Goal: Contribute content: Contribute content

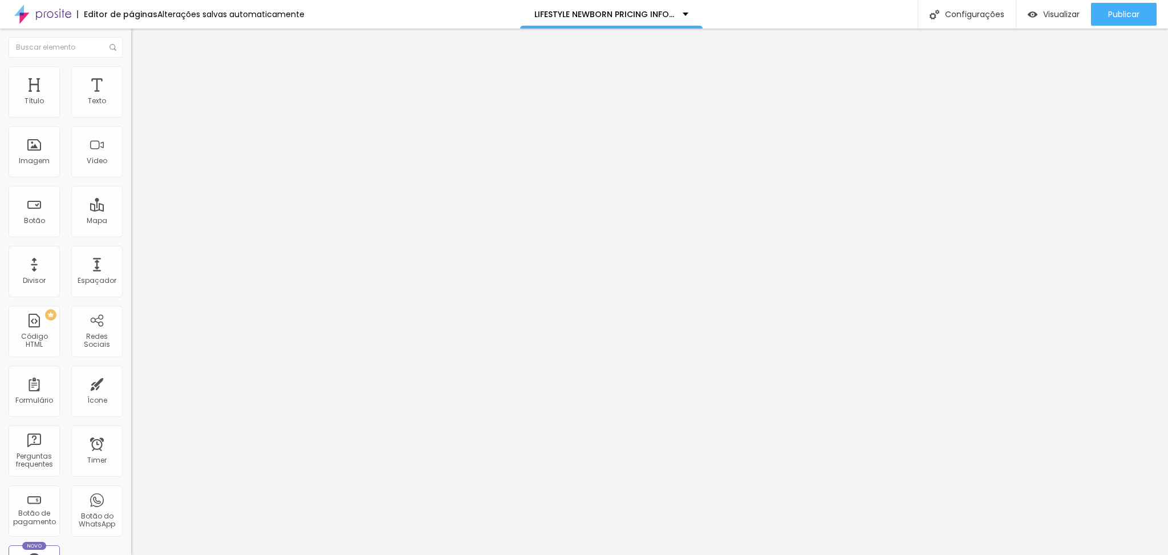
click at [131, 169] on button "button" at bounding box center [139, 163] width 16 height 12
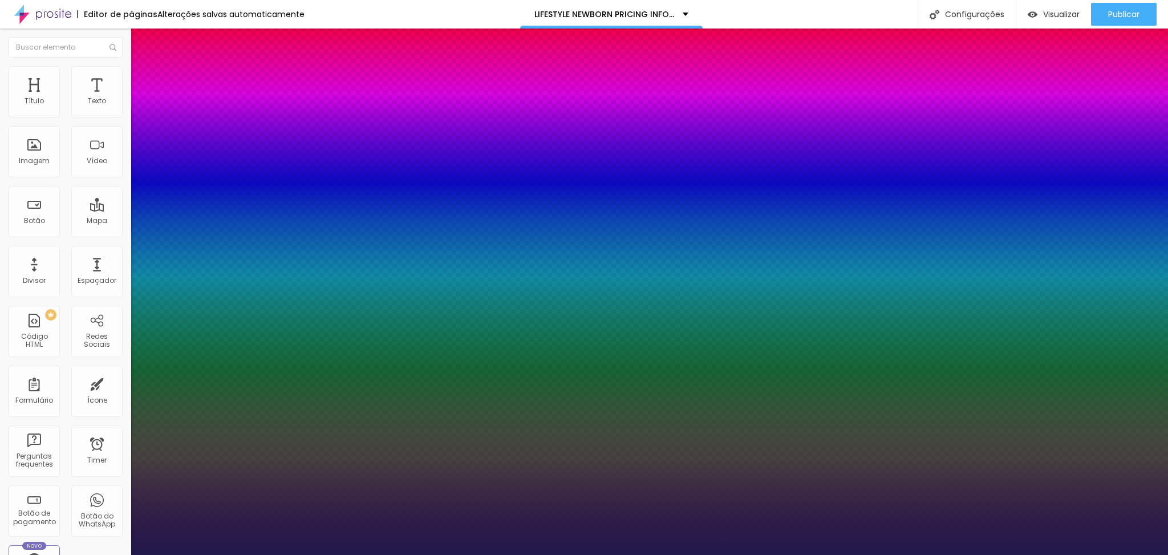
type input "1"
type input "34"
type input "1"
type input "33"
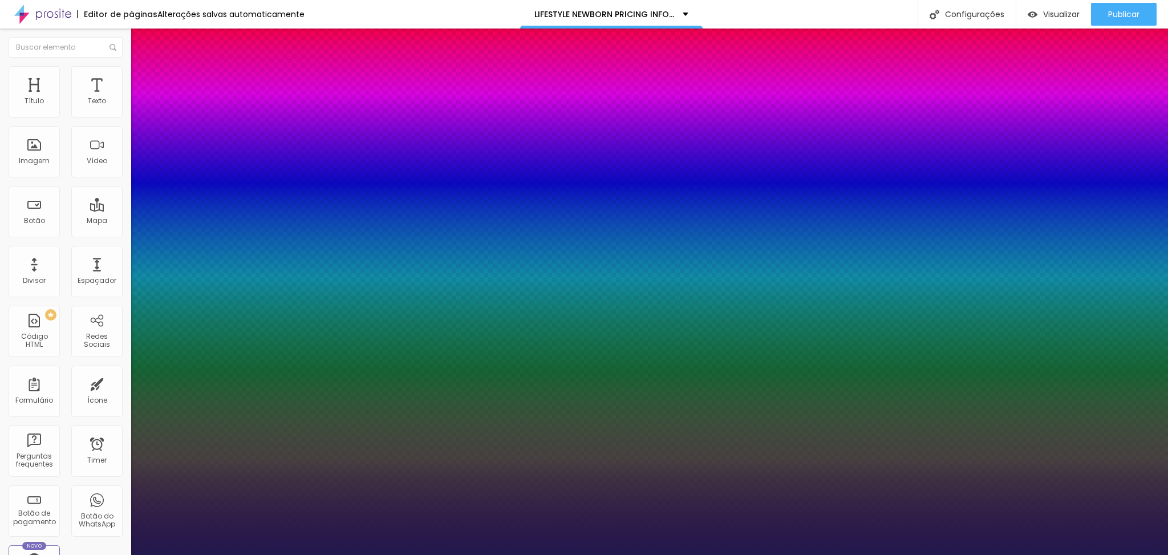
type input "33"
type input "1"
type input "31"
type input "1"
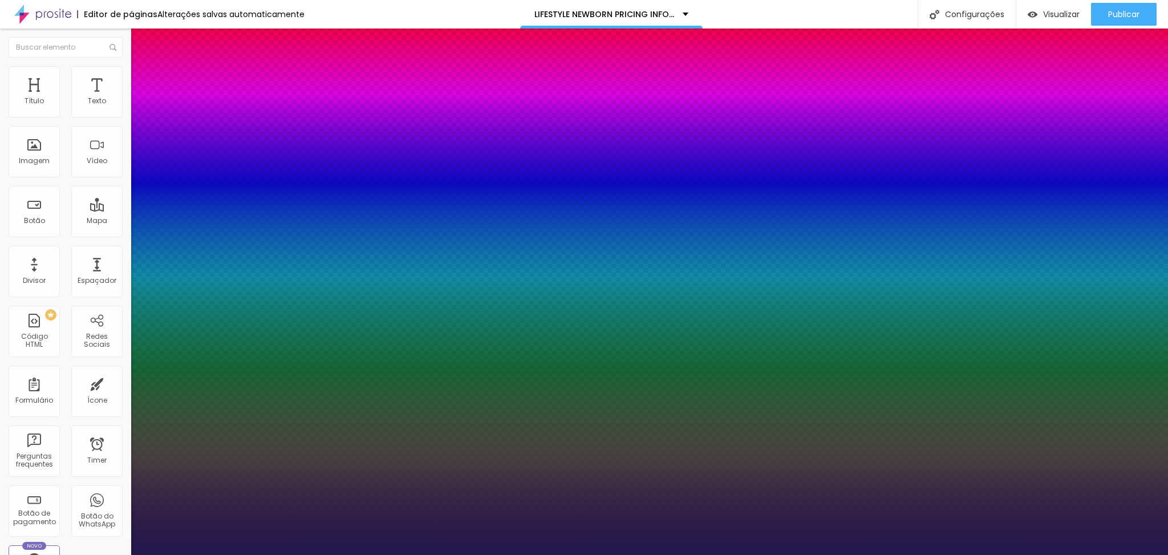
type input "31"
type input "1"
select select "Tillana"
type input "1"
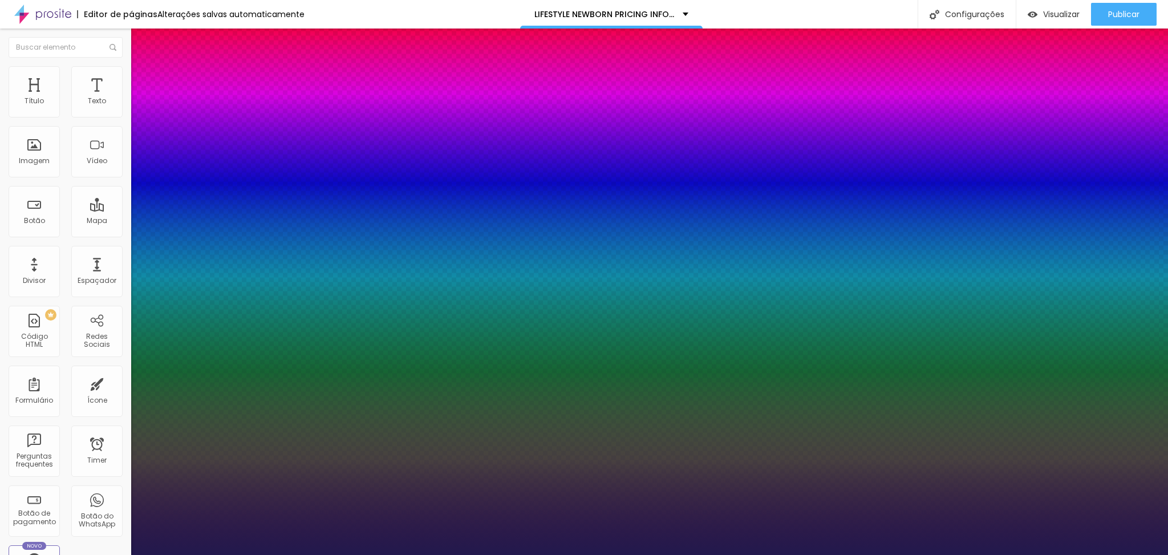
click at [688, 554] on div at bounding box center [584, 555] width 1168 height 0
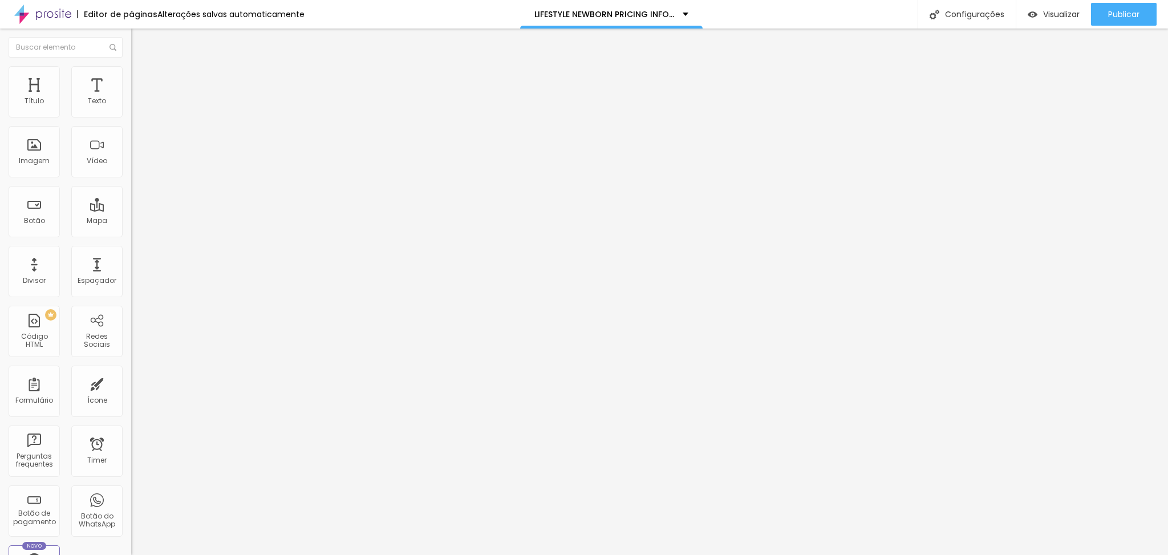
scroll to position [1, 0]
click at [136, 165] on icon "button" at bounding box center [139, 162] width 7 height 7
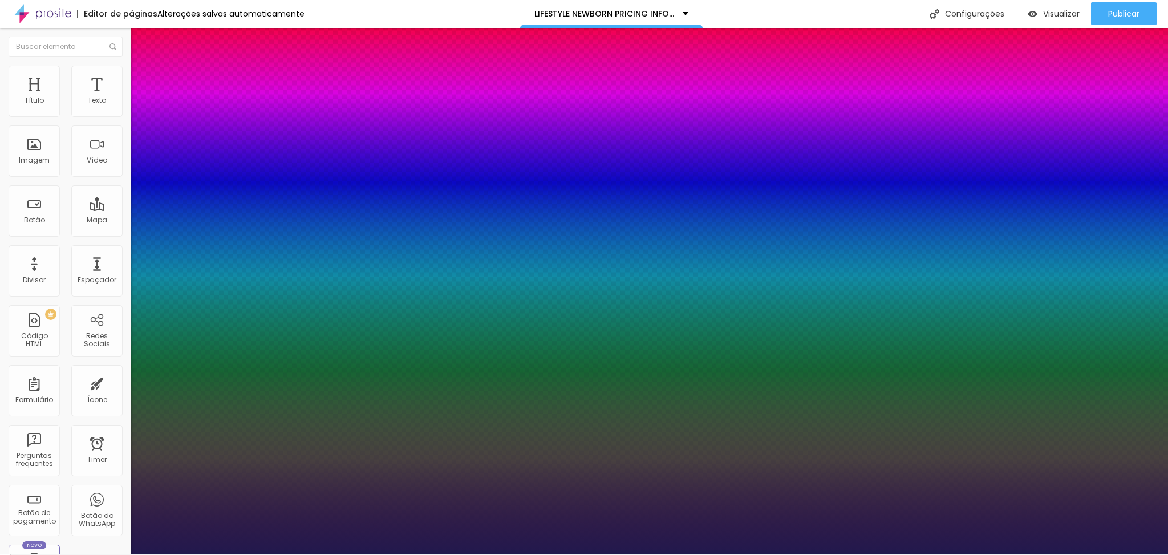
scroll to position [0, 0]
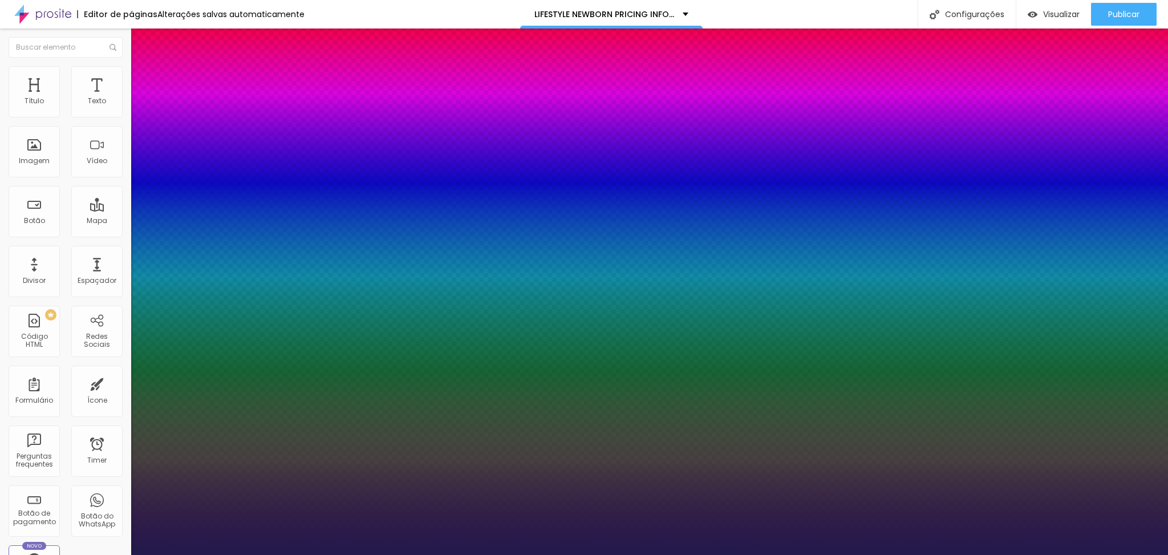
type input "1"
select select "TextMeOne"
type input "1"
select select "Ruluko"
type input "1"
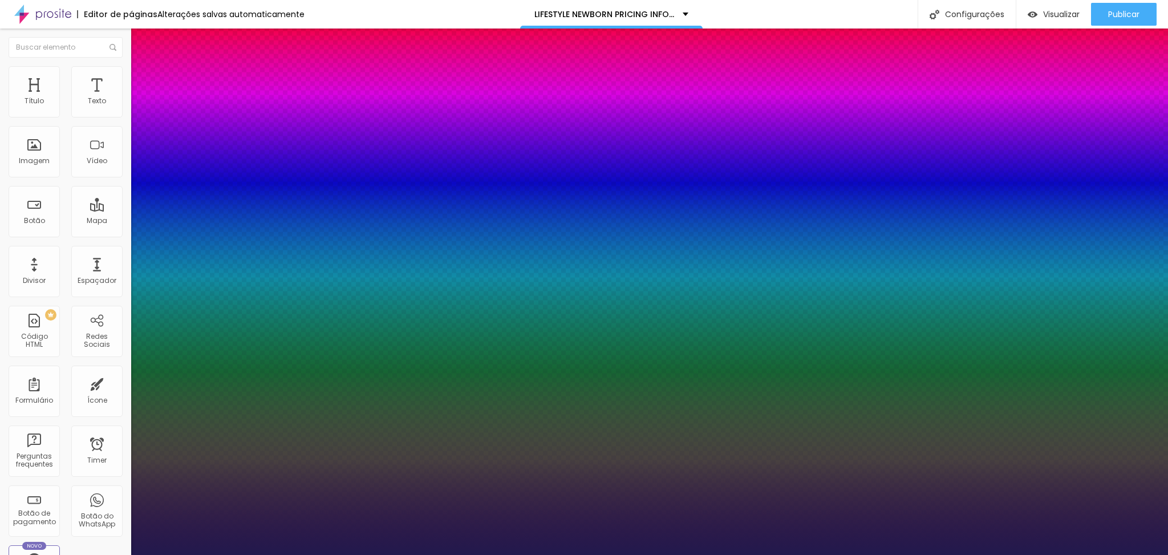
click at [442, 554] on div at bounding box center [584, 555] width 1168 height 0
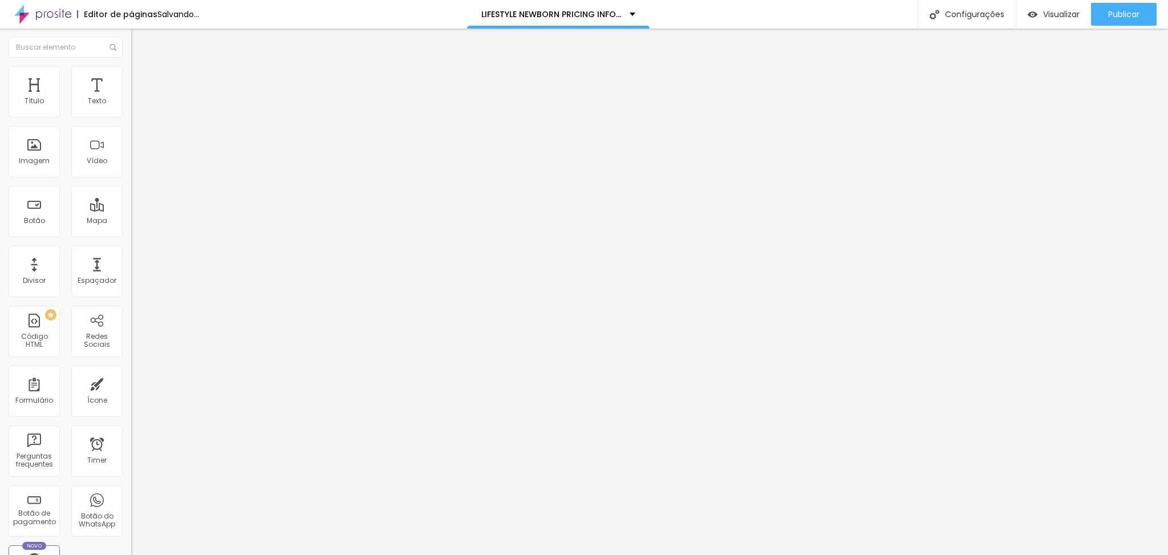
click at [131, 169] on button "button" at bounding box center [139, 163] width 16 height 12
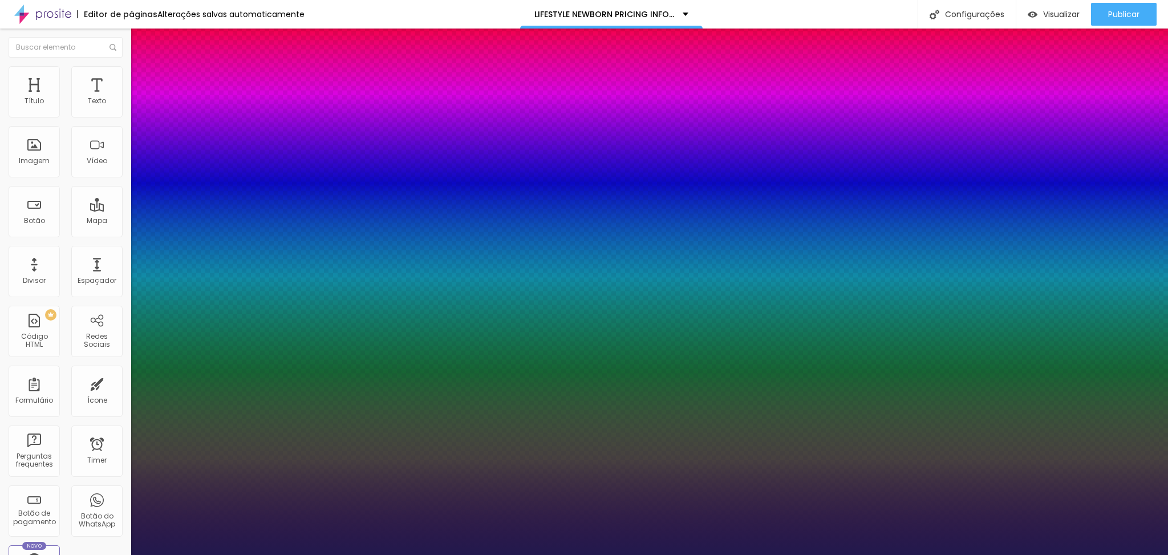
type input "1"
click at [492, 554] on div at bounding box center [584, 555] width 1168 height 0
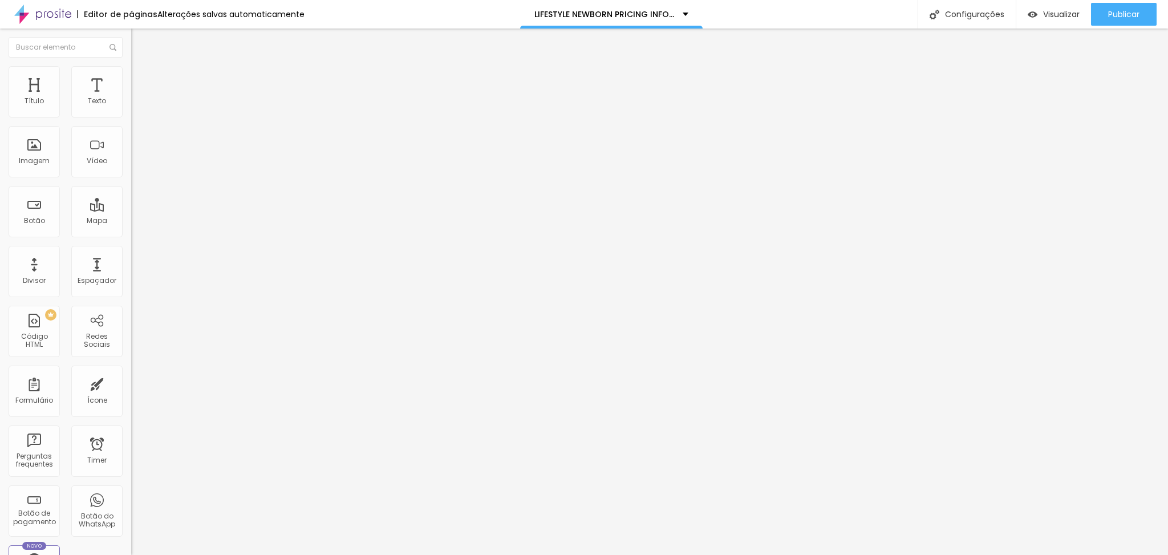
click at [131, 169] on button "button" at bounding box center [139, 163] width 16 height 12
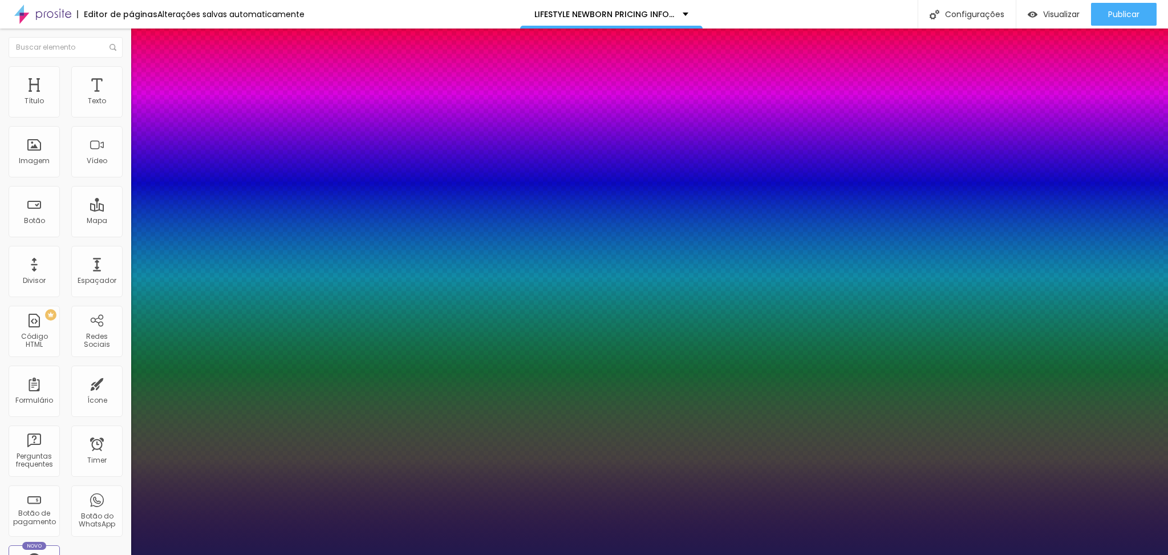
type input "1"
select select "YantramanavLight"
type input "1"
click at [726, 554] on div at bounding box center [584, 555] width 1168 height 0
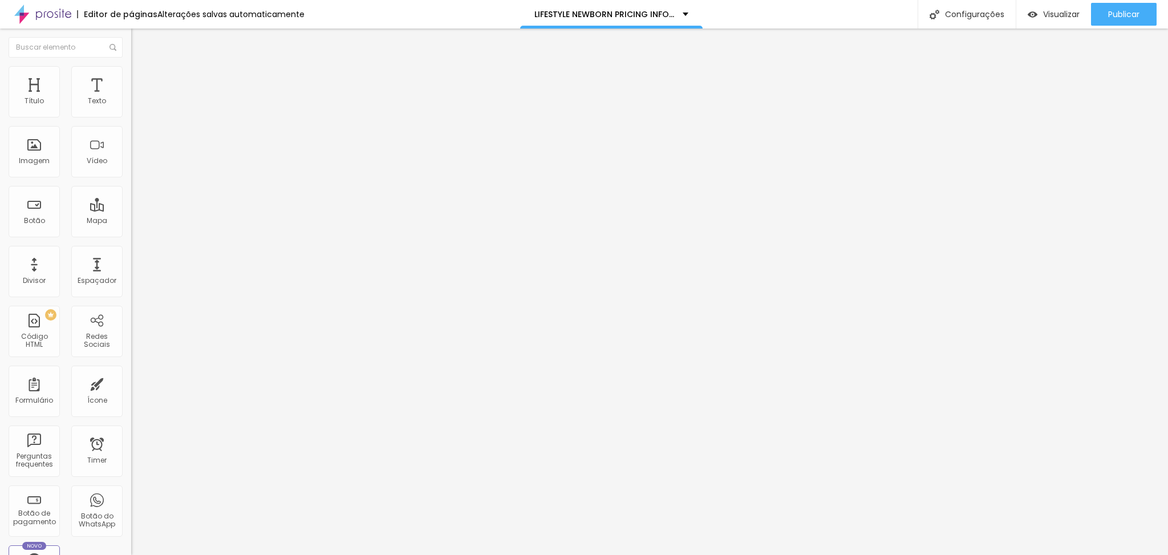
click at [136, 106] on icon "button" at bounding box center [139, 102] width 7 height 7
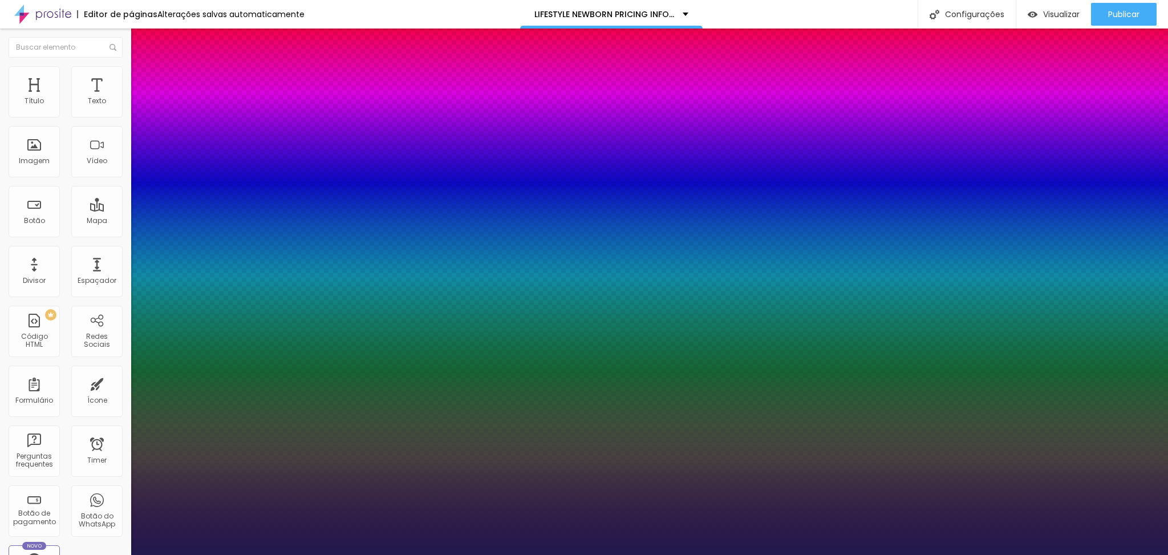
type input "1"
type input "20"
type input "1"
type input "22"
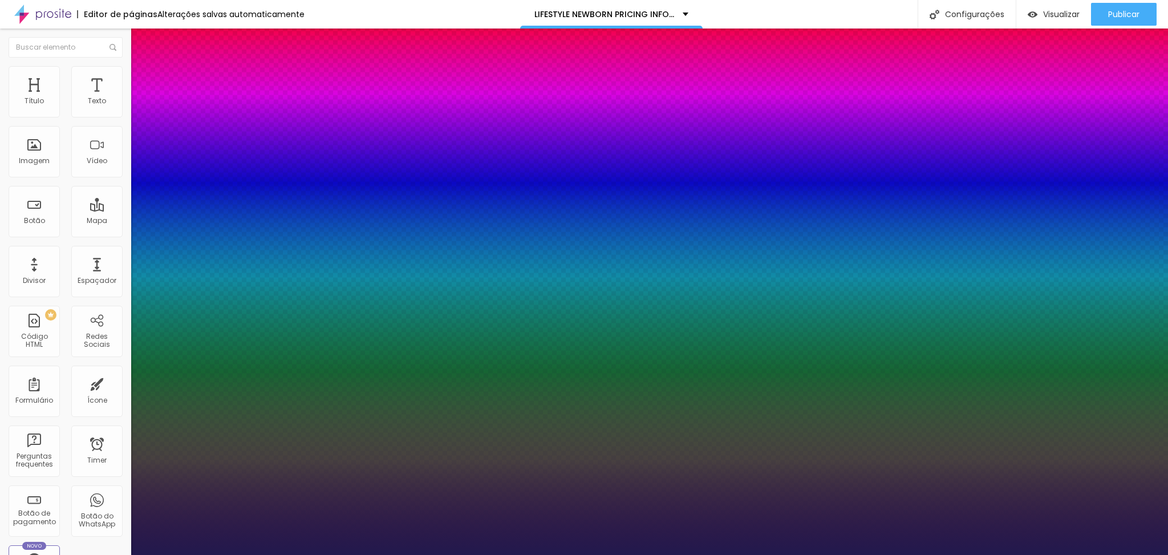
type input "22"
type input "1"
type input "23"
type input "1"
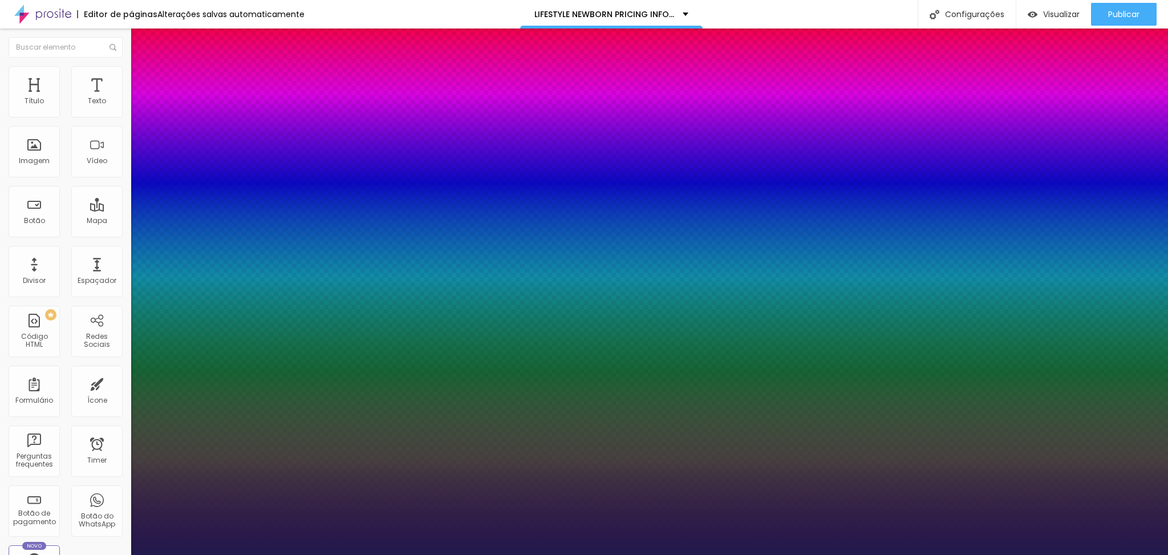
type input "26"
type input "1"
type input "27"
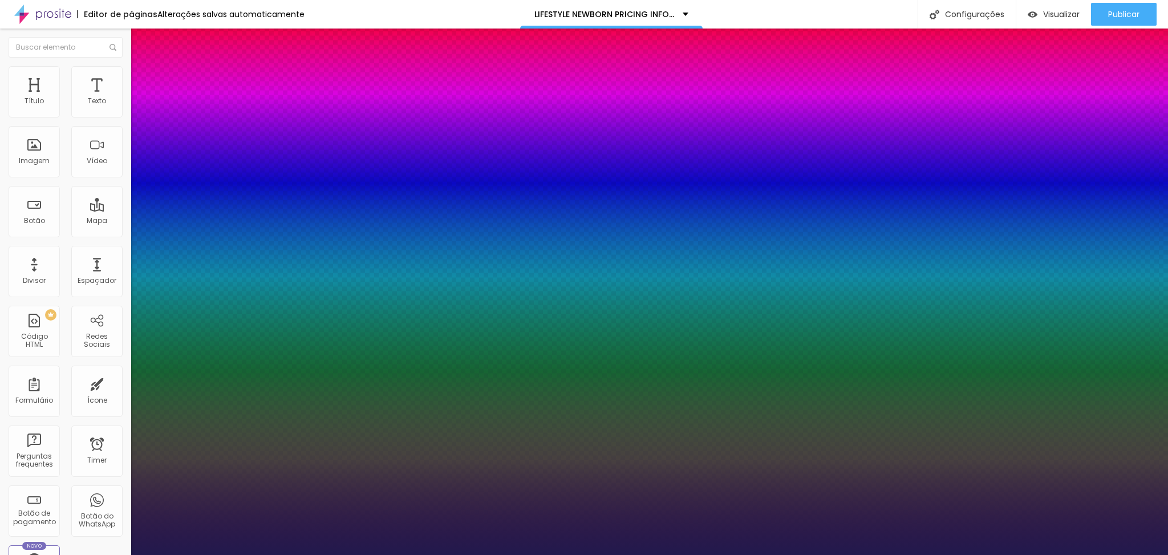
type input "1"
type input "29"
type input "1"
type input "30"
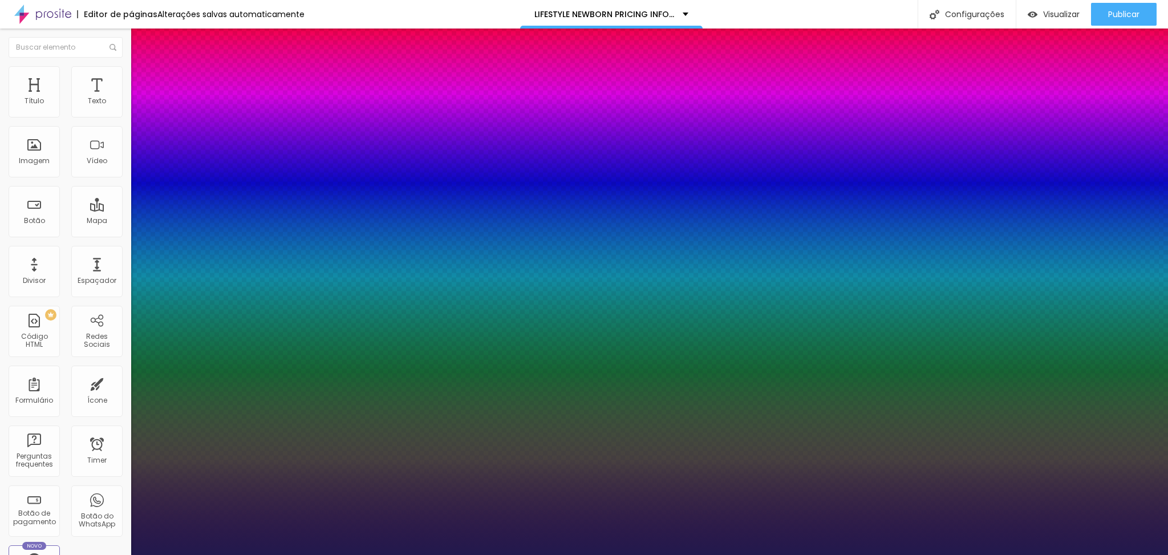
type input "30"
type input "1"
drag, startPoint x: 157, startPoint y: 189, endPoint x: 167, endPoint y: 189, distance: 9.1
type input "30"
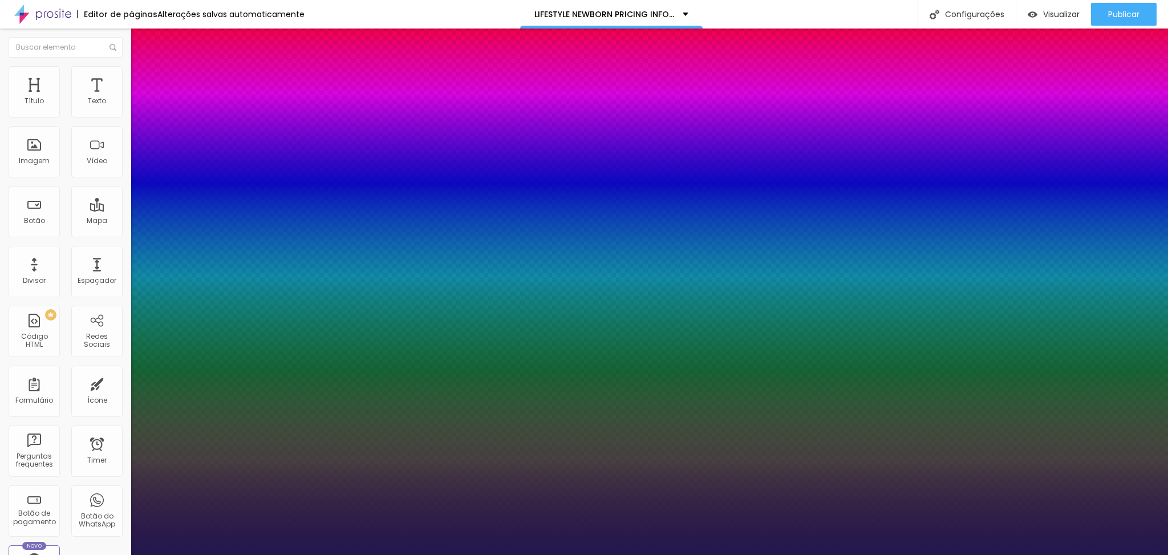
click at [1056, 554] on div at bounding box center [584, 555] width 1168 height 0
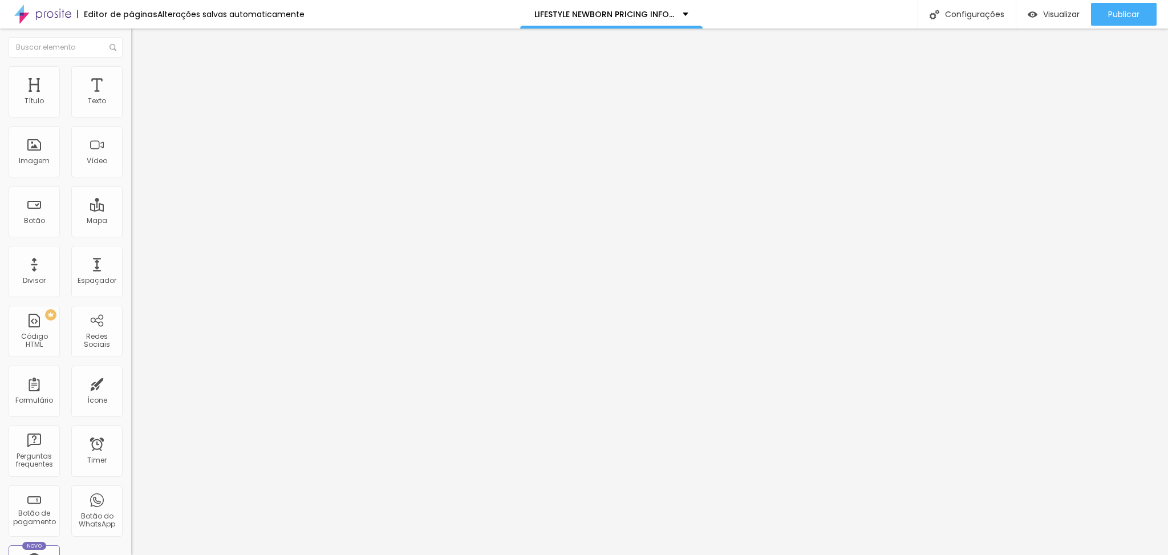
click at [140, 39] on img "button" at bounding box center [144, 41] width 9 height 9
click at [92, 272] on div "Espaçador" at bounding box center [96, 271] width 51 height 51
click at [131, 137] on span "Sólido" at bounding box center [142, 133] width 22 height 10
click at [131, 182] on div "Estrela" at bounding box center [196, 178] width 131 height 7
click at [131, 190] on span "Brilho" at bounding box center [140, 185] width 19 height 10
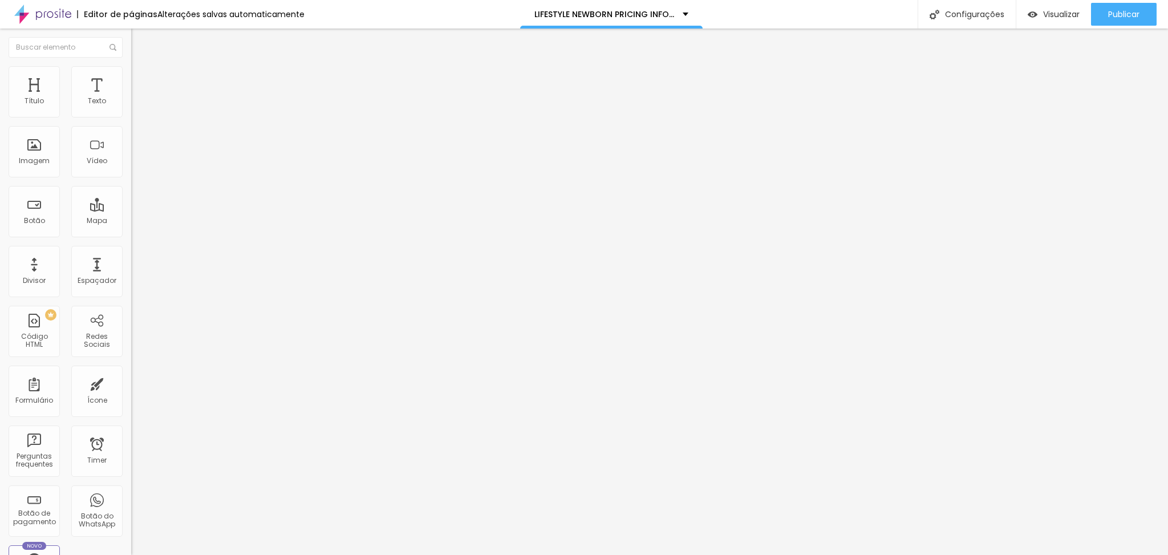
click at [131, 197] on span "Coração 1" at bounding box center [149, 192] width 36 height 10
click at [131, 204] on span "Coração 2" at bounding box center [150, 199] width 38 height 10
click at [140, 43] on div "Editar Seção" at bounding box center [173, 41] width 67 height 9
click at [131, 133] on span "Sólido" at bounding box center [142, 133] width 22 height 10
click at [131, 176] on span "Pata de cachorro" at bounding box center [161, 172] width 61 height 10
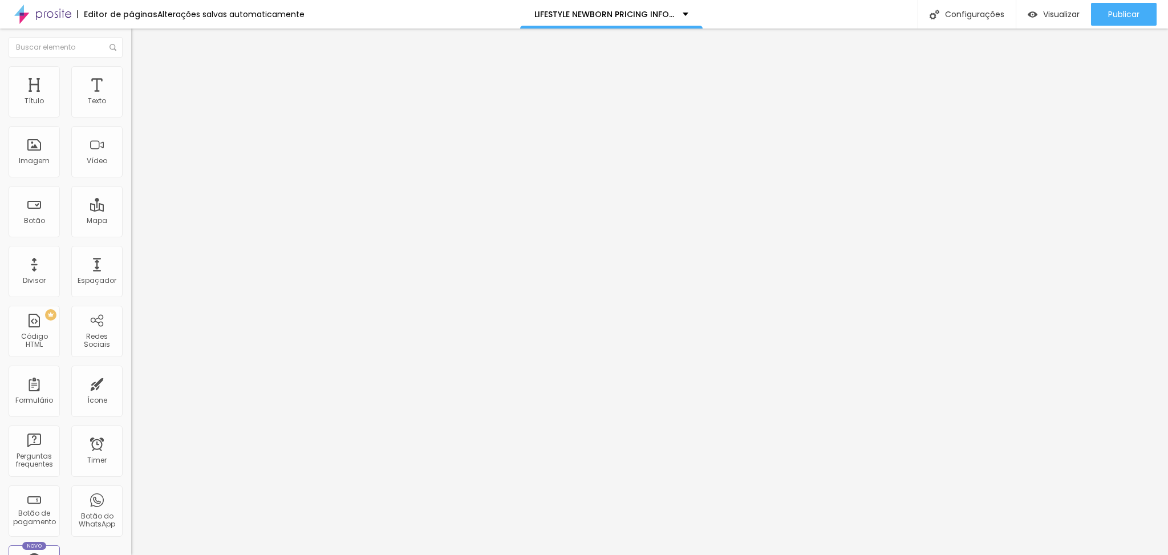
click at [131, 145] on span "Sólido" at bounding box center [142, 140] width 22 height 10
click at [131, 169] on span "Duplo" at bounding box center [141, 165] width 20 height 10
click at [131, 152] on span "Pontilhado" at bounding box center [150, 147] width 38 height 10
click at [131, 163] on span "Serrilhado" at bounding box center [149, 158] width 36 height 10
click at [131, 169] on span "Duplo" at bounding box center [141, 165] width 20 height 10
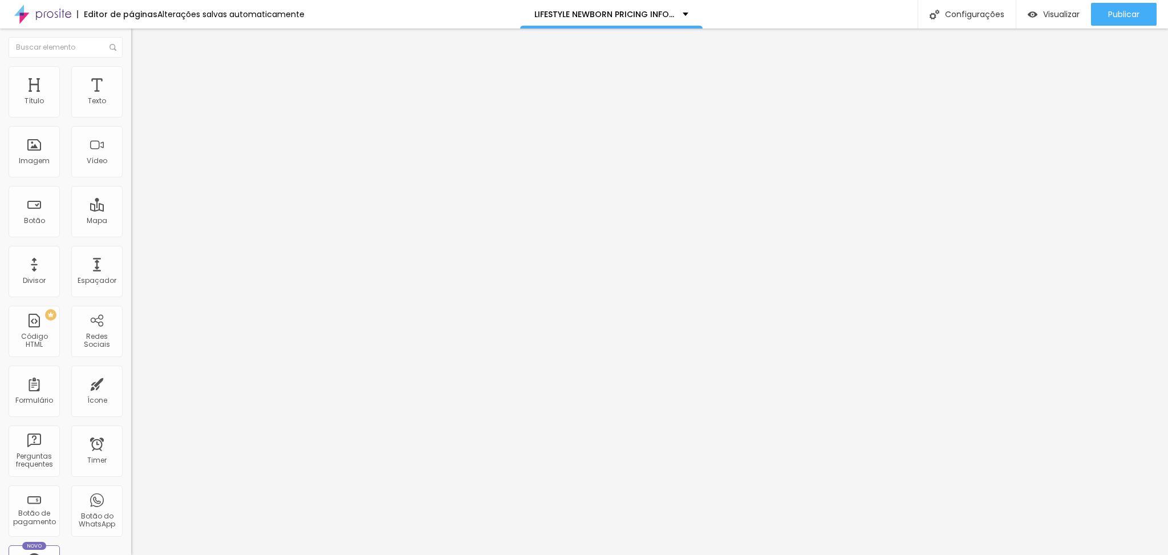
click at [131, 175] on div "Pata de cachorro" at bounding box center [196, 171] width 131 height 7
click at [131, 183] on span "Estrela" at bounding box center [142, 178] width 23 height 10
click at [131, 197] on span "Coração 1" at bounding box center [149, 192] width 36 height 10
click at [131, 204] on span "Coração 2" at bounding box center [150, 199] width 38 height 10
click at [131, 145] on span "Sólido" at bounding box center [142, 140] width 22 height 10
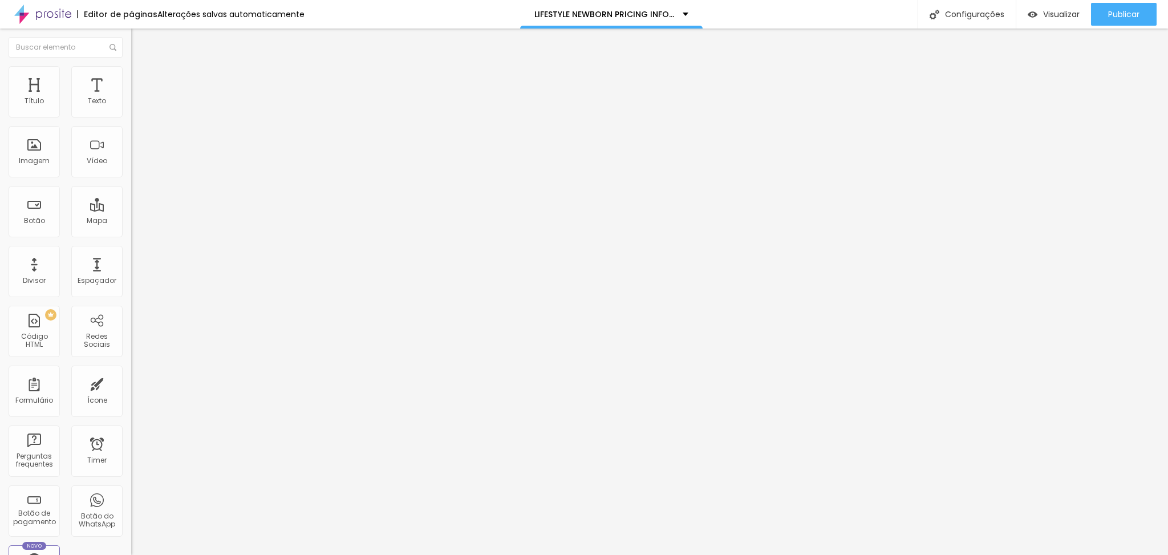
click at [131, 73] on img at bounding box center [136, 71] width 10 height 10
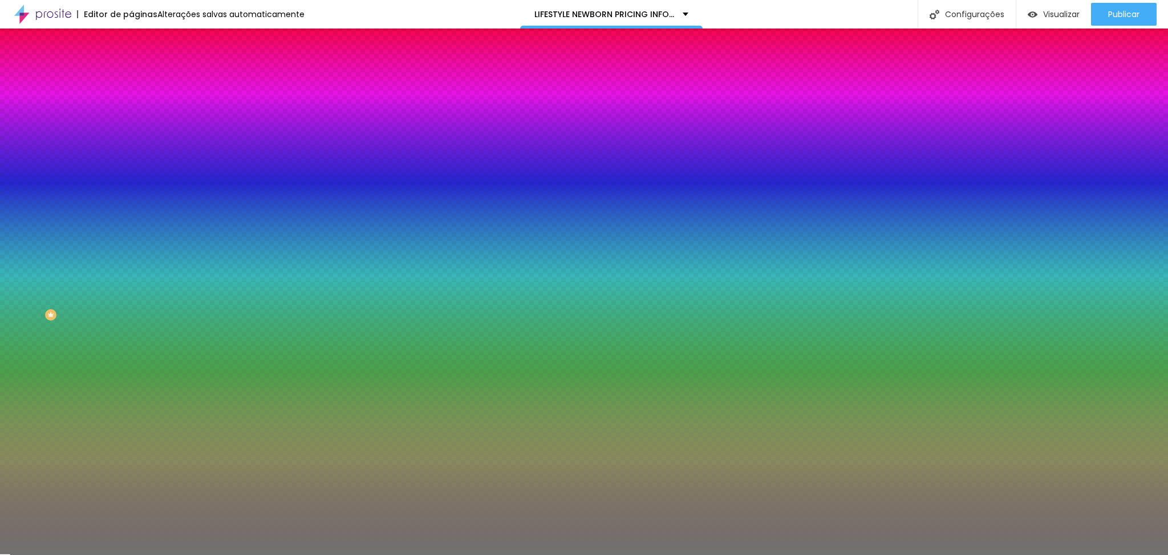
type input "49"
type input "47"
type input "38"
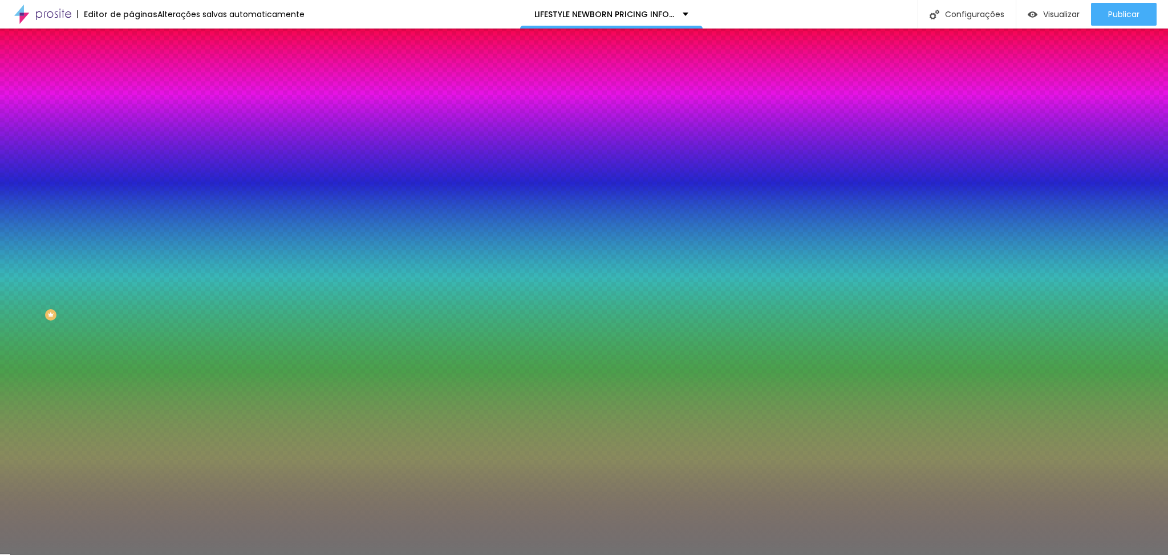
type input "38"
type input "36"
type input "35"
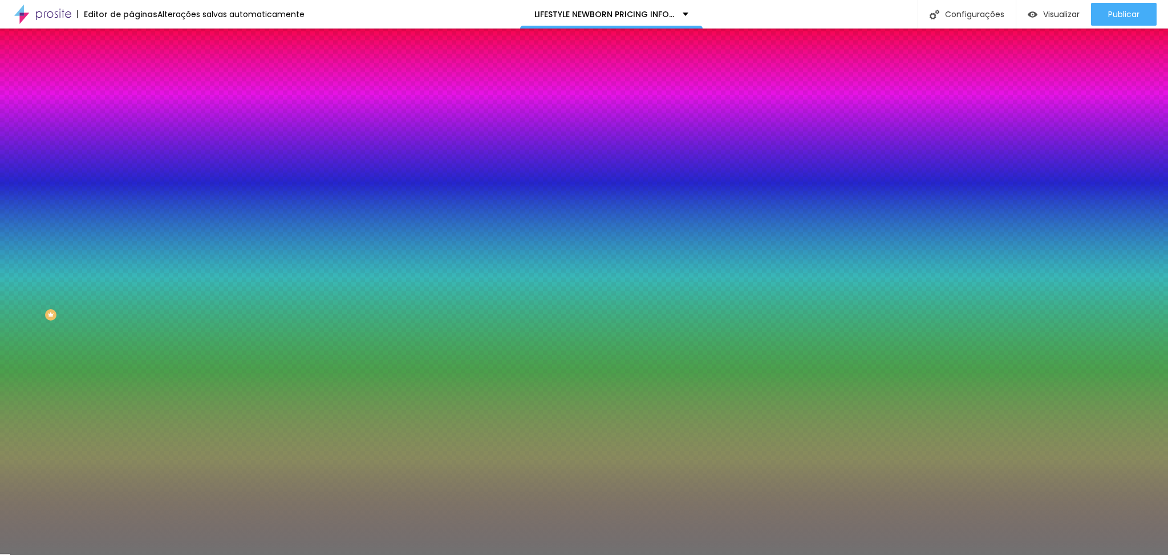
type input "32"
type input "19"
type input "20"
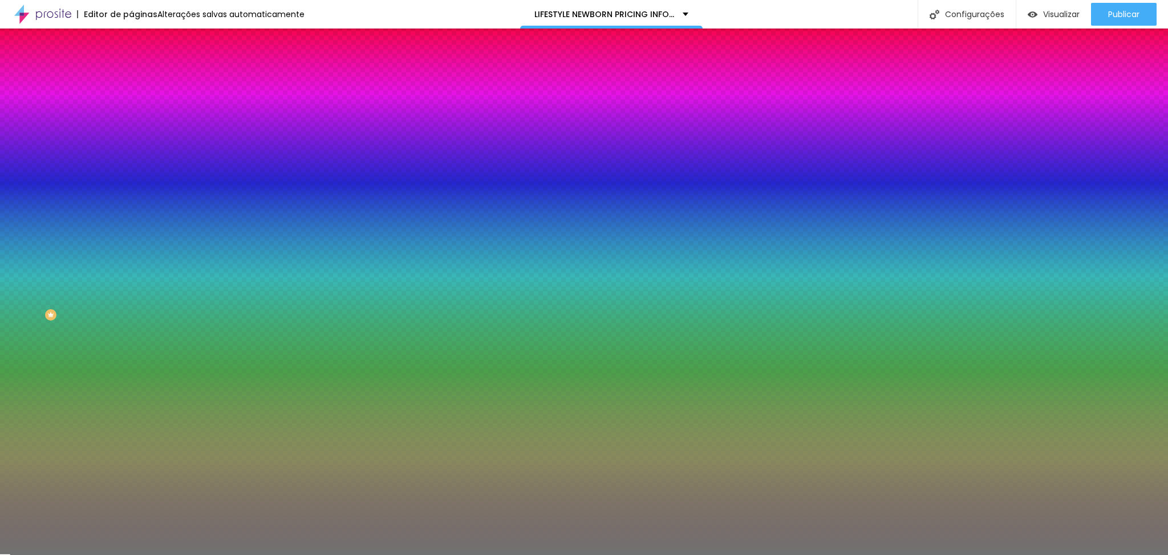
type input "20"
type input "40"
type input "82"
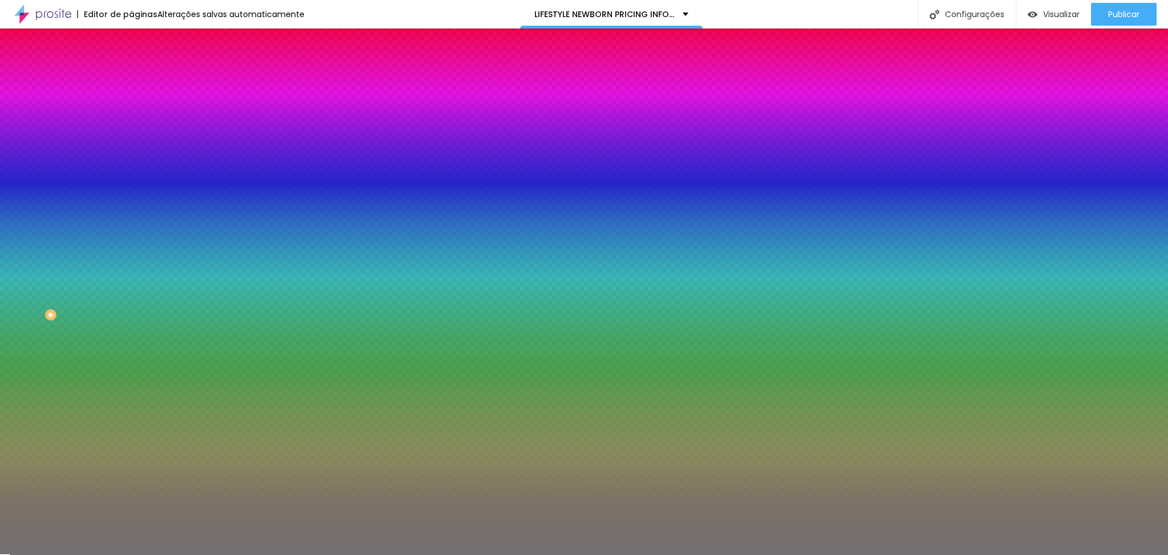
type input "90"
type input "89"
drag, startPoint x: 60, startPoint y: 153, endPoint x: 106, endPoint y: 152, distance: 46.2
type input "89"
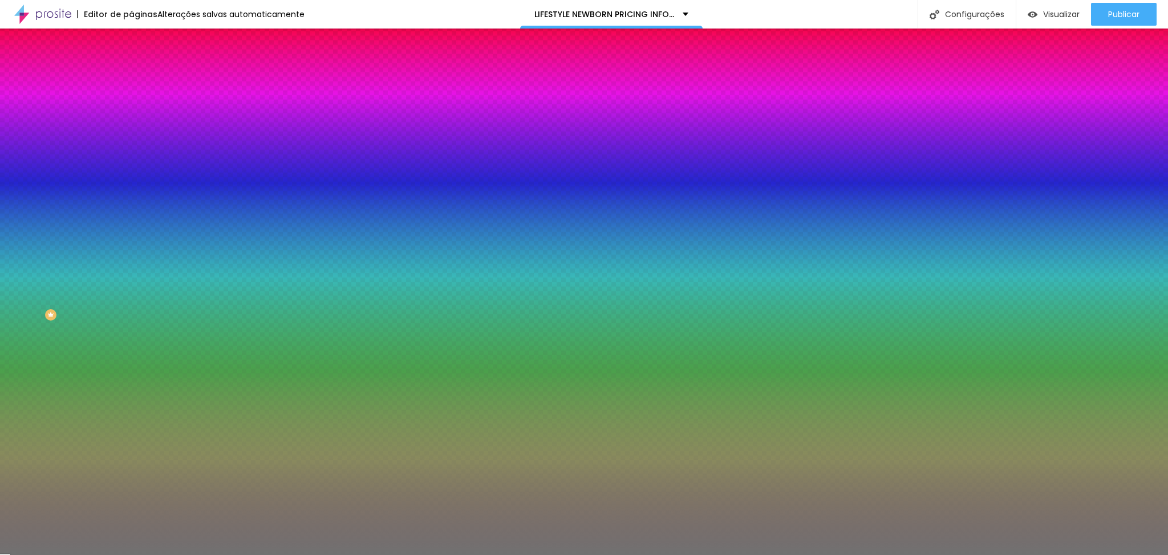
click at [131, 148] on input "range" at bounding box center [168, 143] width 74 height 9
type input "9"
type input "8"
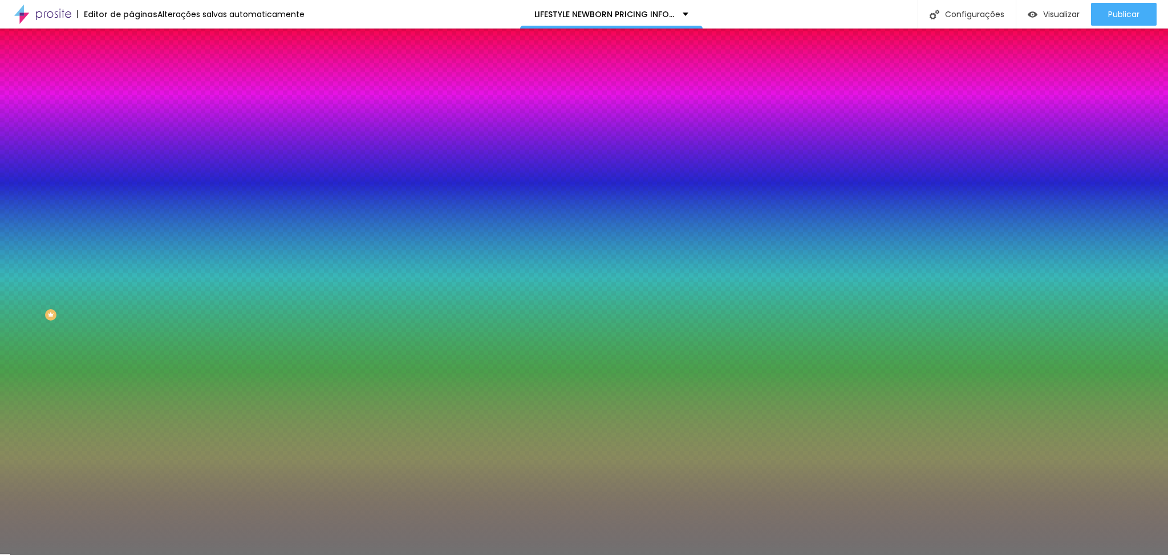
type input "7"
type input "6"
type input "5"
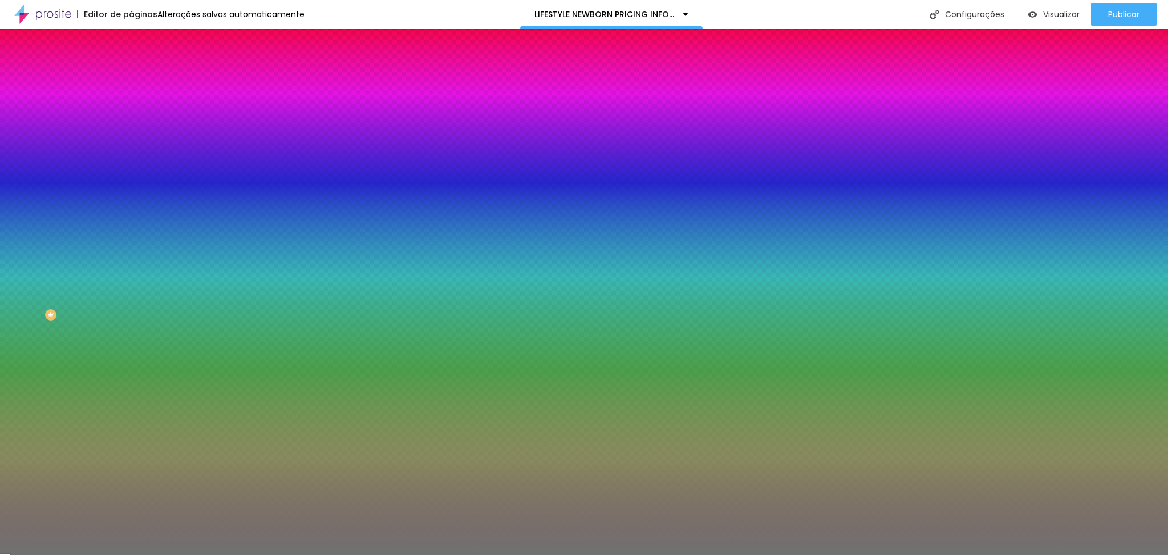
type input "5"
type input "4"
type input "3"
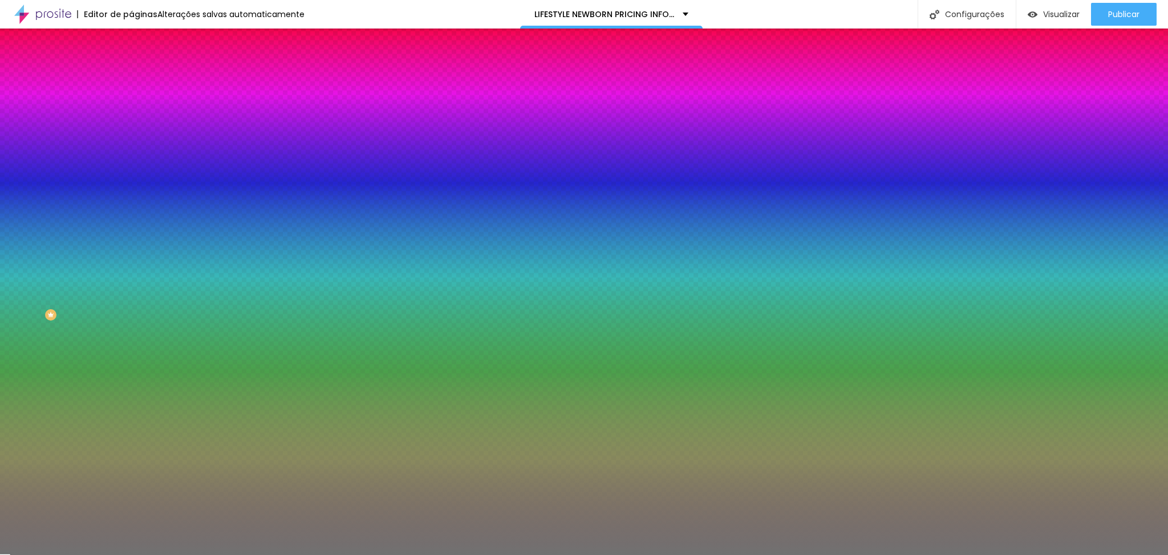
type input "2"
type input "1"
drag, startPoint x: 54, startPoint y: 186, endPoint x: 18, endPoint y: 188, distance: 35.9
type input "1"
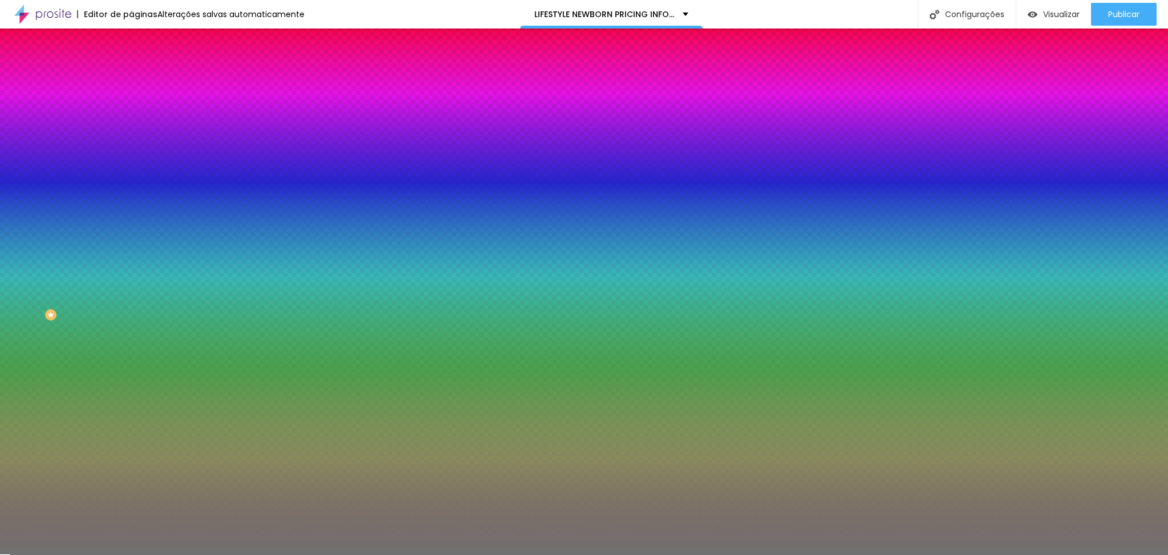
click at [131, 177] on input "range" at bounding box center [168, 172] width 74 height 9
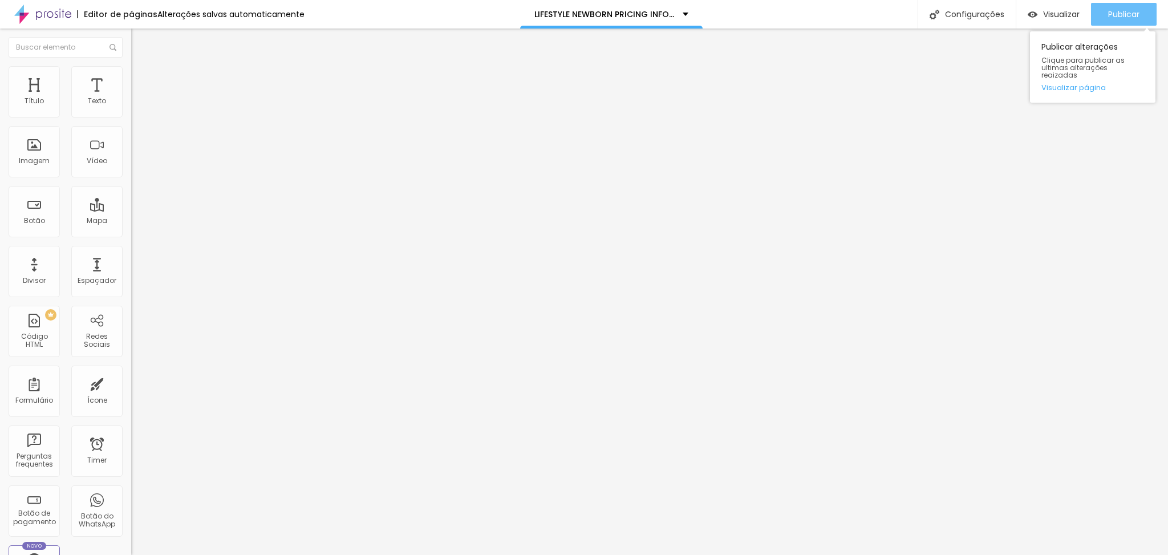
click at [1120, 11] on span "Publicar" at bounding box center [1123, 14] width 31 height 9
click at [136, 106] on icon "button" at bounding box center [139, 102] width 7 height 7
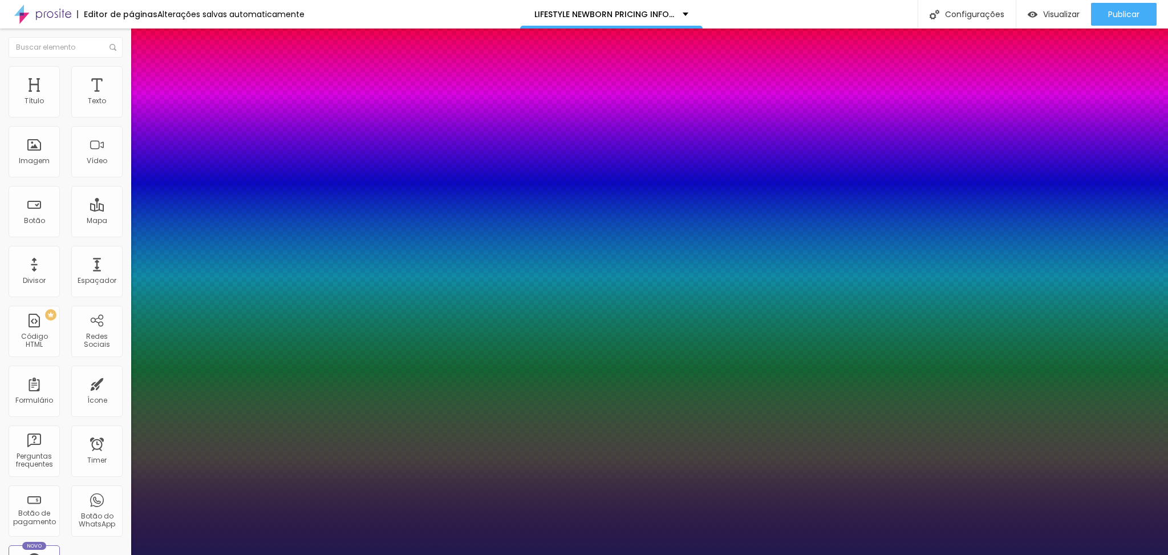
type input "1"
type input "20"
type input "1"
type input "21"
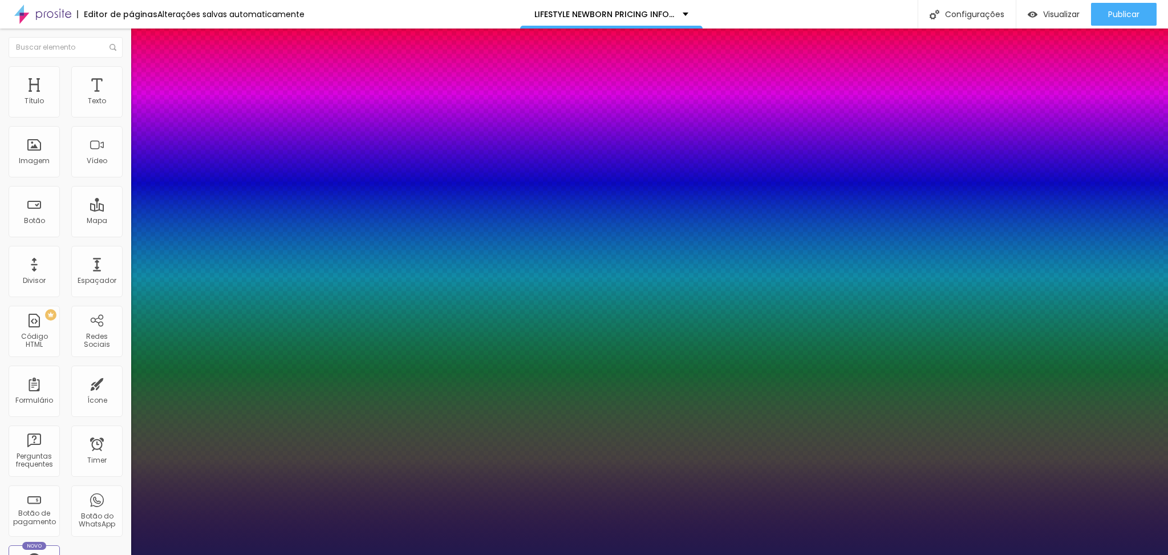
type input "21"
type input "1"
type input "29"
type input "1"
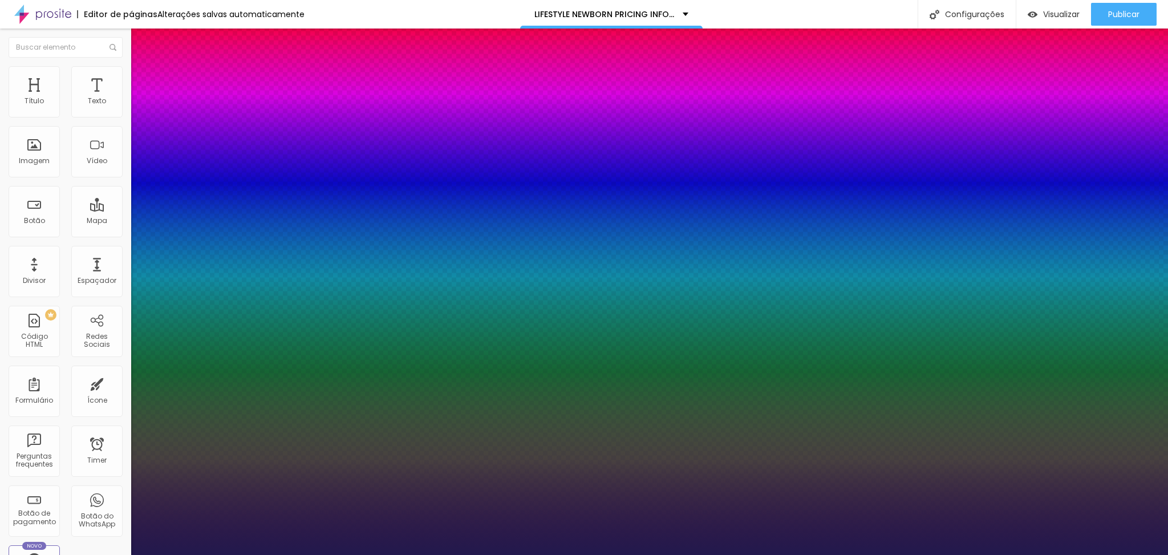
type input "30"
type input "1"
type input "31"
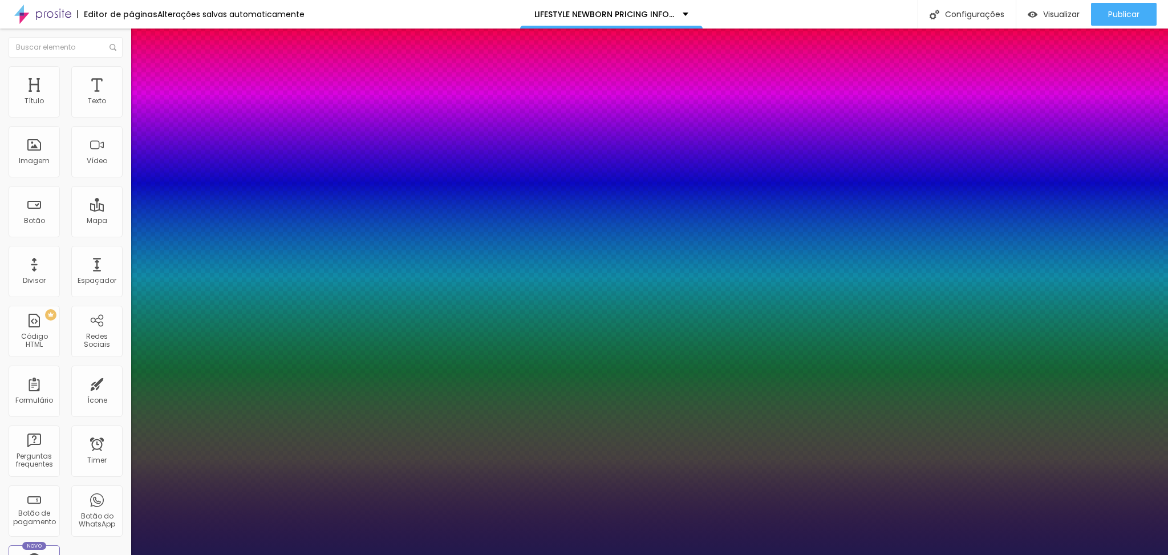
type input "1"
type input "34"
type input "1"
type input "33"
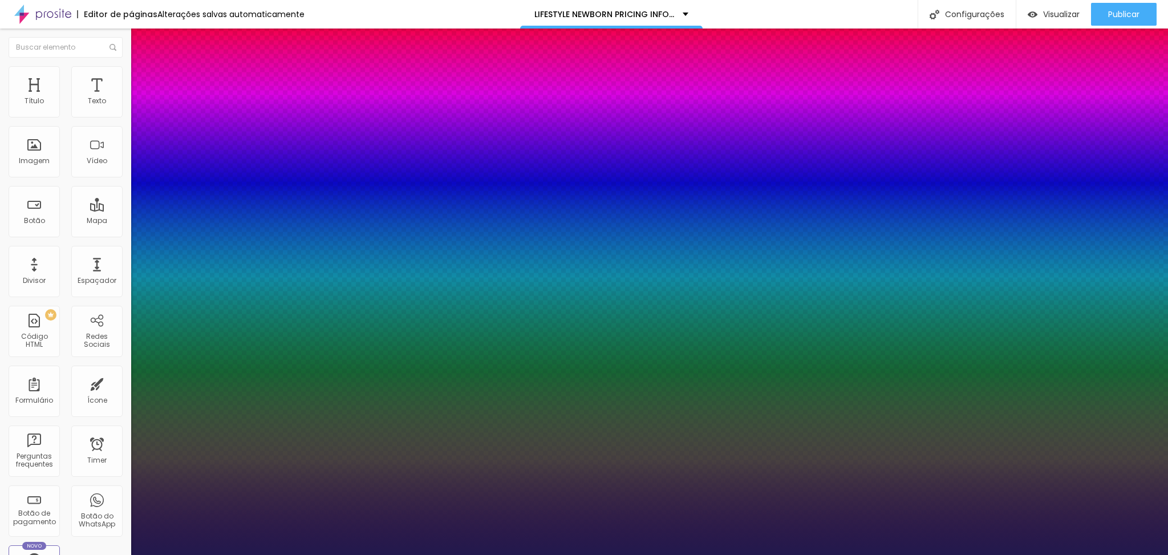
type input "33"
type input "1"
type input "32"
type input "1"
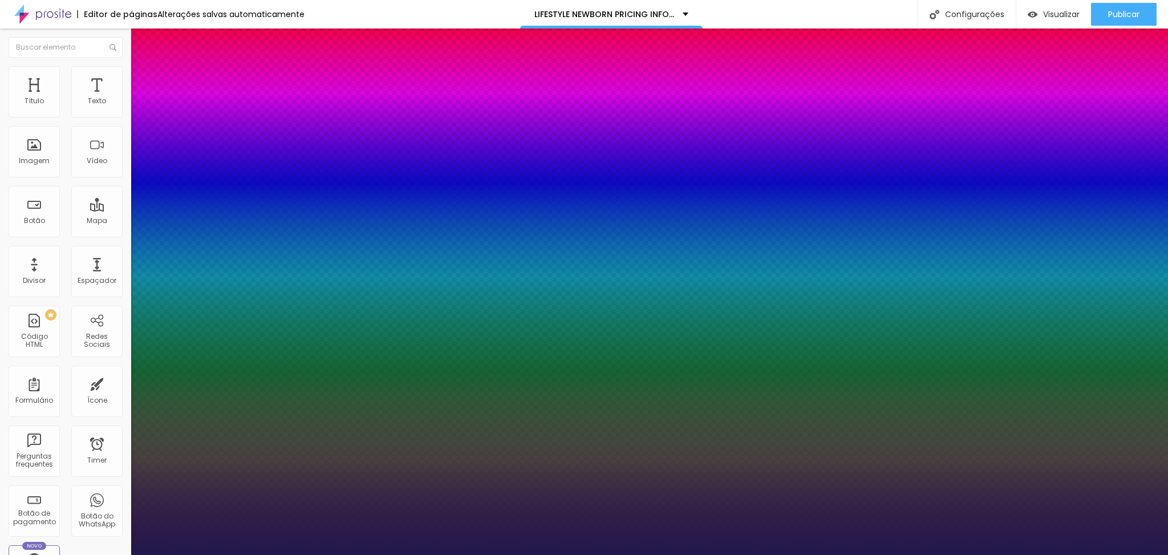
type input "30"
type input "1"
drag, startPoint x: 157, startPoint y: 190, endPoint x: 166, endPoint y: 191, distance: 8.6
type input "30"
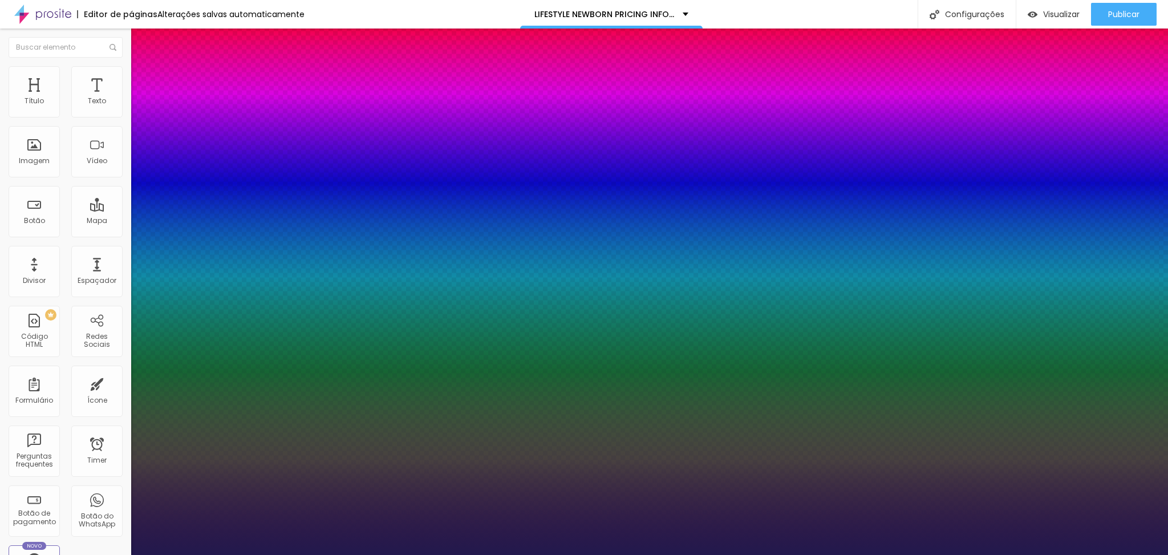
type input "1"
click at [443, 554] on div at bounding box center [584, 555] width 1168 height 0
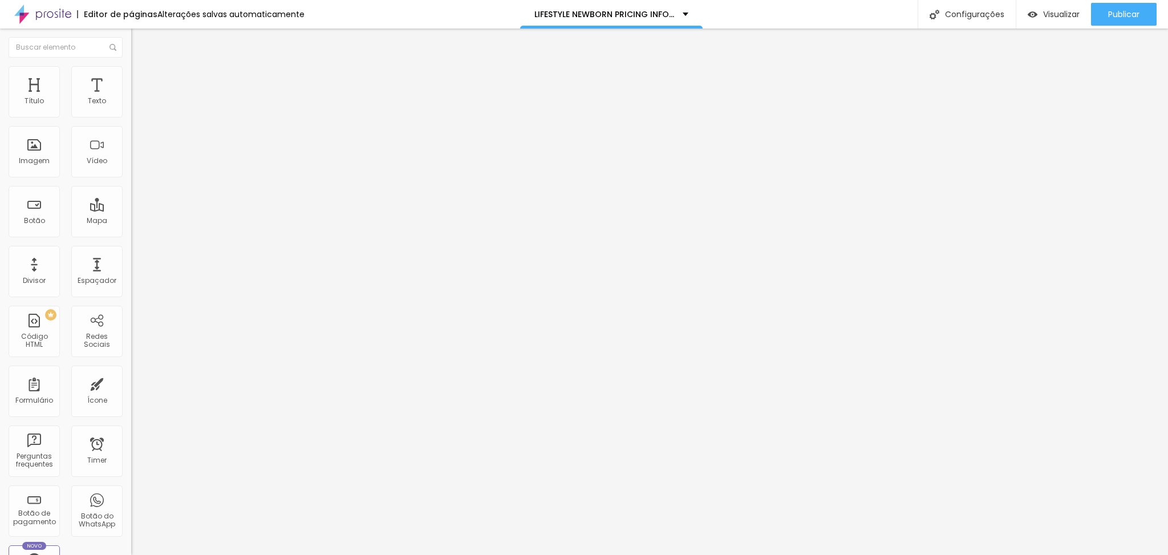
click at [131, 135] on span "Sólido" at bounding box center [142, 133] width 22 height 10
click at [131, 182] on div "Estrela" at bounding box center [196, 178] width 131 height 7
click at [131, 197] on span "Coração 1" at bounding box center [149, 192] width 36 height 10
click at [141, 77] on span "Estilo" at bounding box center [150, 74] width 18 height 10
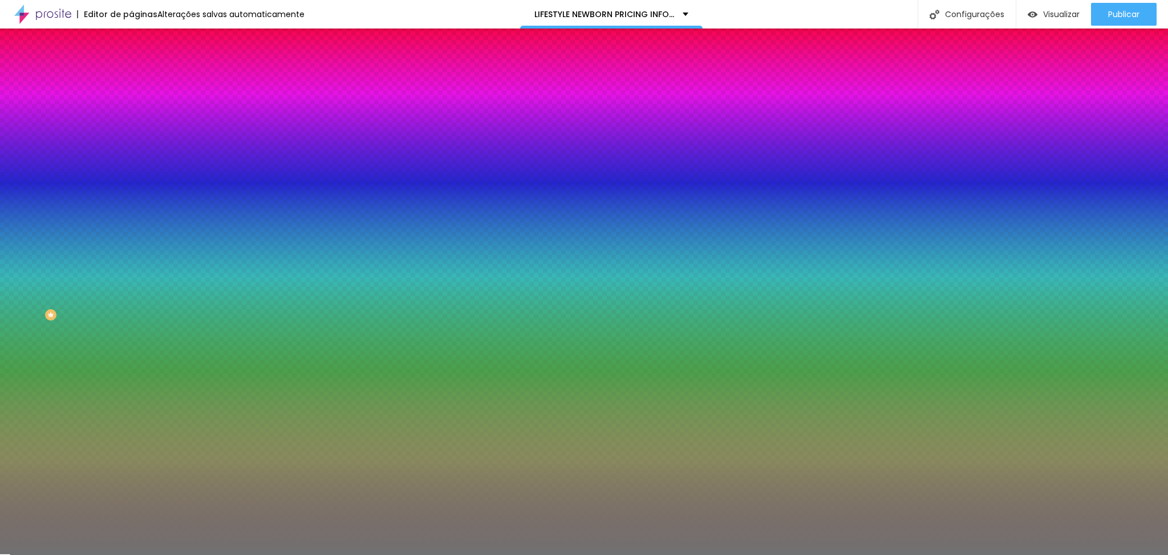
type input "2"
type input "3"
type input "4"
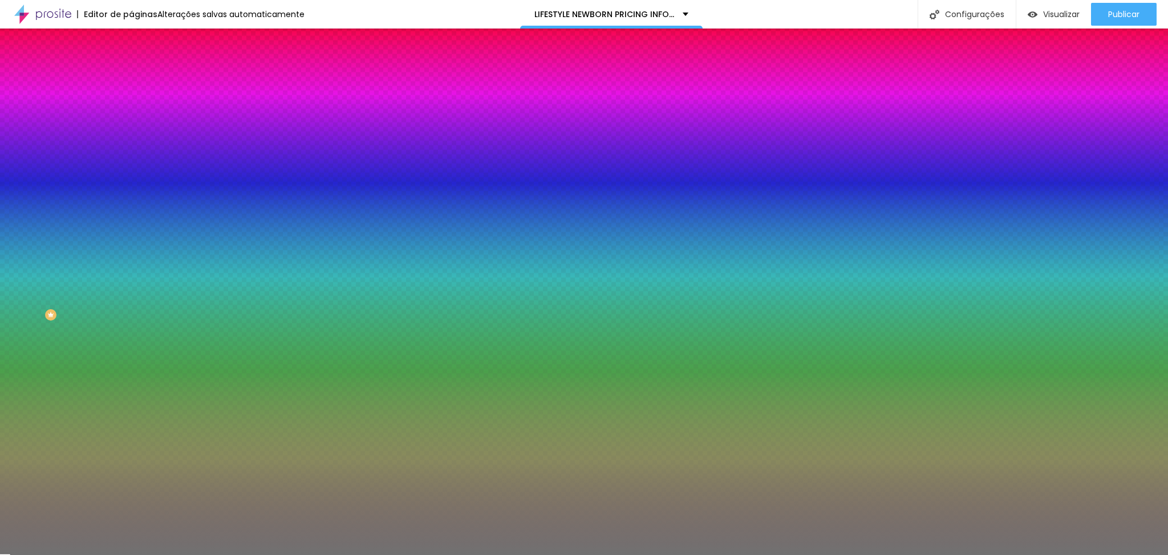
type input "4"
type input "5"
type input "6"
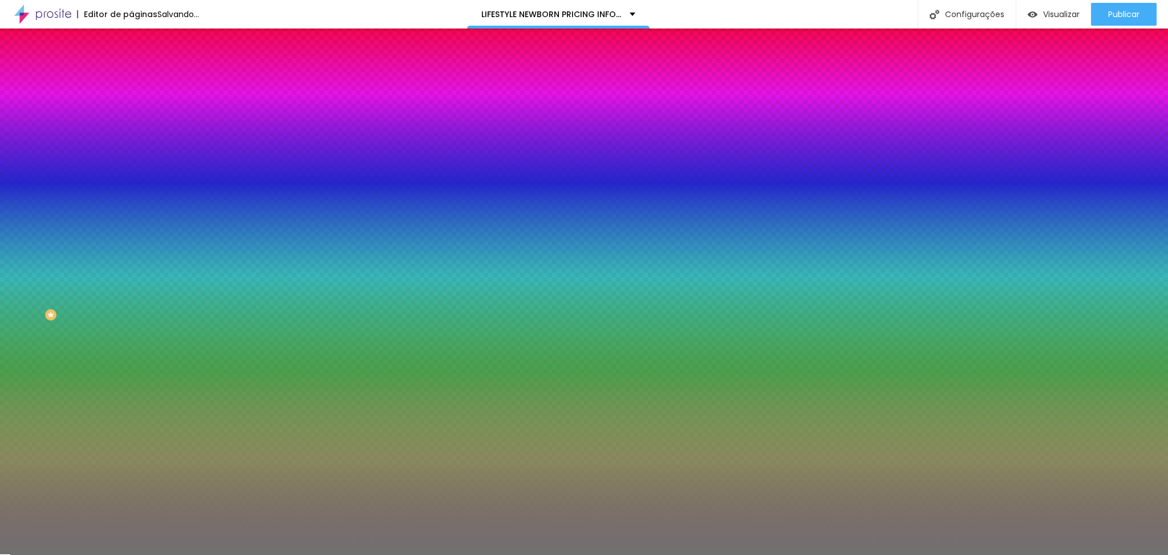
type input "7"
type input "17"
type input "16"
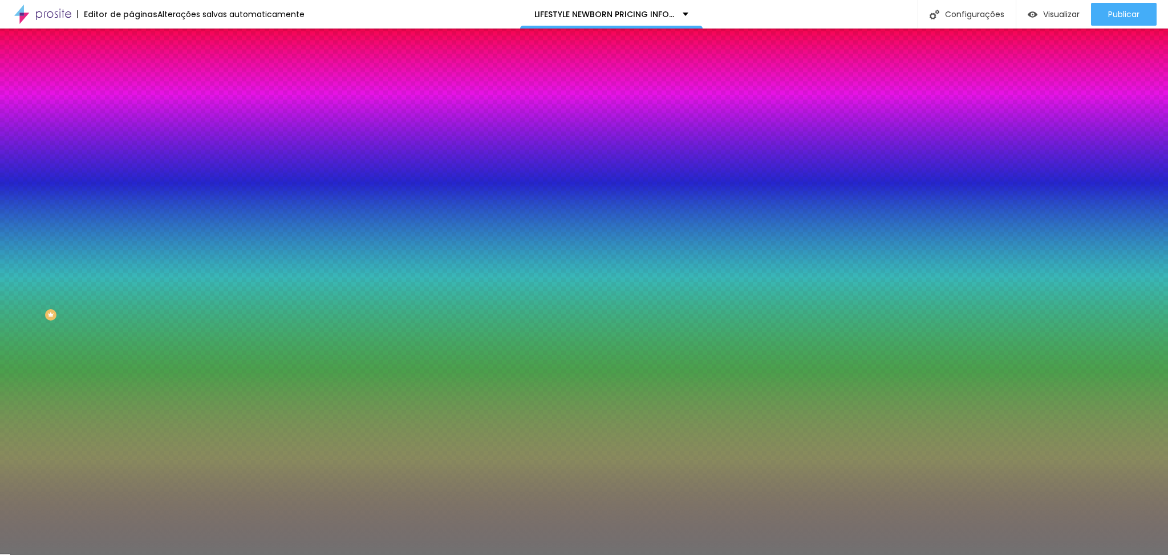
type input "16"
type input "15"
type input "14"
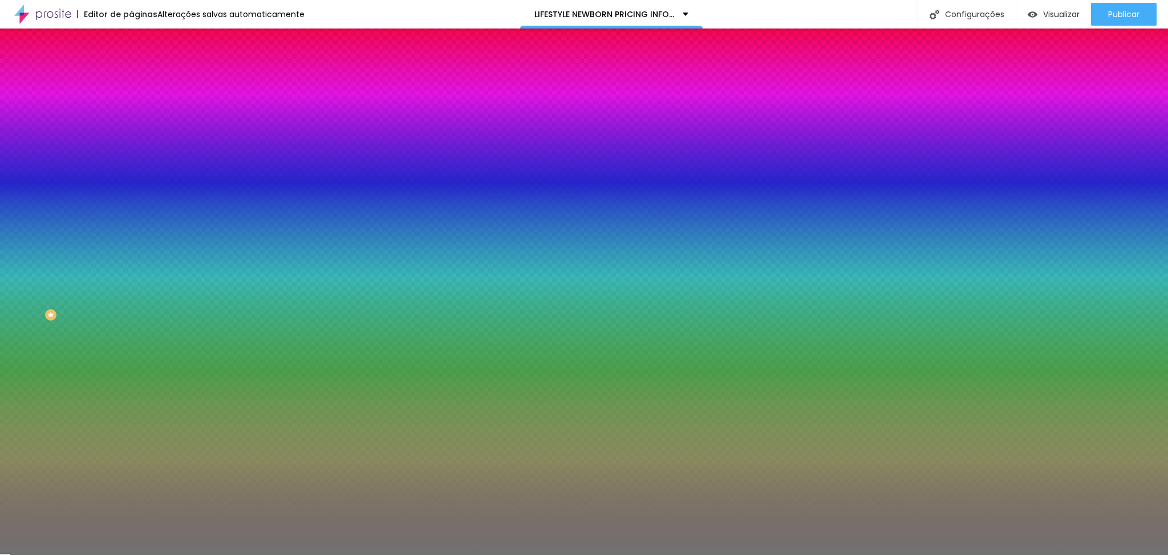
type input "13"
type input "12"
drag, startPoint x: 15, startPoint y: 186, endPoint x: 76, endPoint y: 192, distance: 60.7
type input "12"
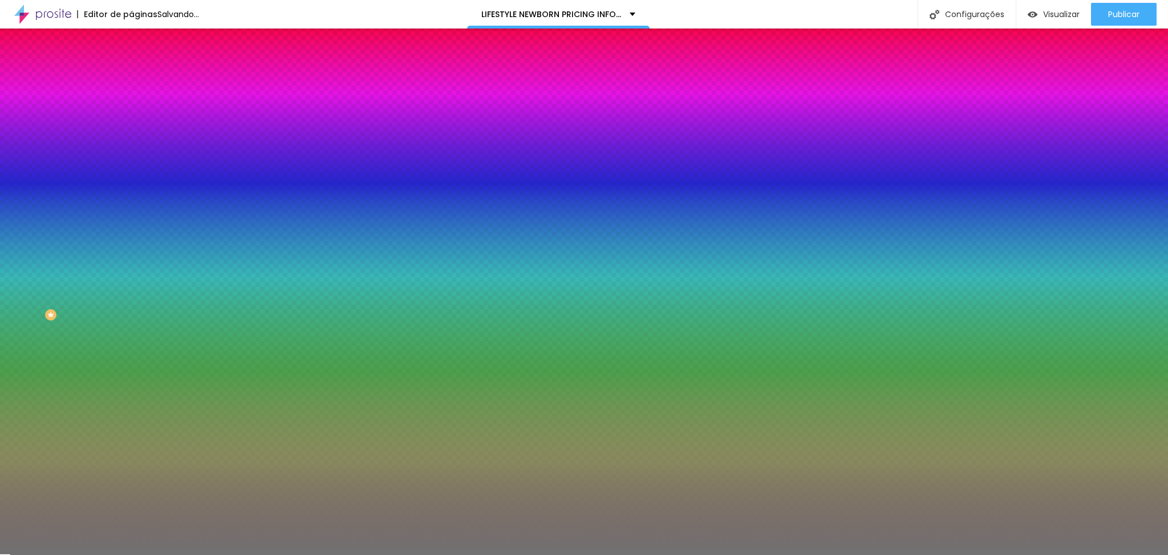
click at [131, 178] on div at bounding box center [196, 173] width 131 height 10
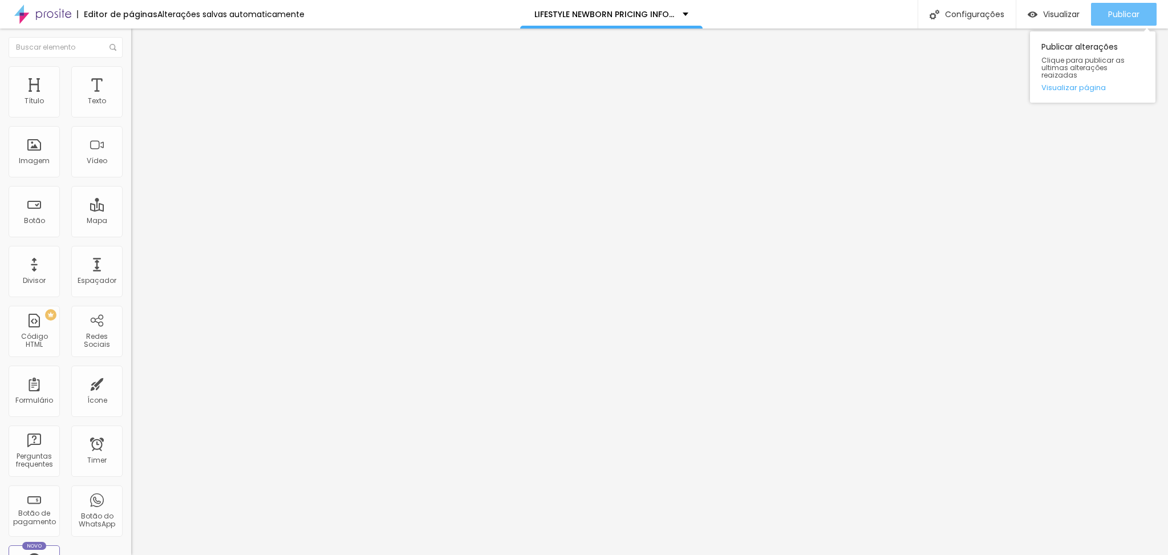
click at [1134, 15] on span "Publicar" at bounding box center [1123, 14] width 31 height 9
click at [1131, 16] on span "Publicar" at bounding box center [1123, 14] width 31 height 9
click at [1120, 17] on span "Publicar" at bounding box center [1123, 14] width 31 height 9
click at [1118, 11] on span "Publicar" at bounding box center [1123, 14] width 31 height 9
click at [1125, 13] on span "Publicar" at bounding box center [1123, 14] width 31 height 9
